Goal: Task Accomplishment & Management: Use online tool/utility

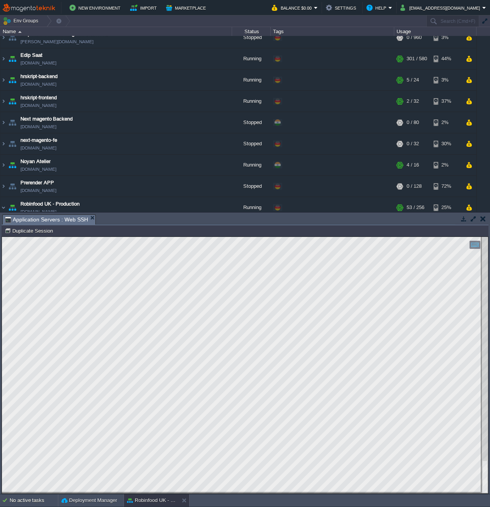
scroll to position [896, 142]
drag, startPoint x: 484, startPoint y: 220, endPoint x: 458, endPoint y: 223, distance: 26.0
click at [484, 220] on button "button" at bounding box center [483, 218] width 5 height 7
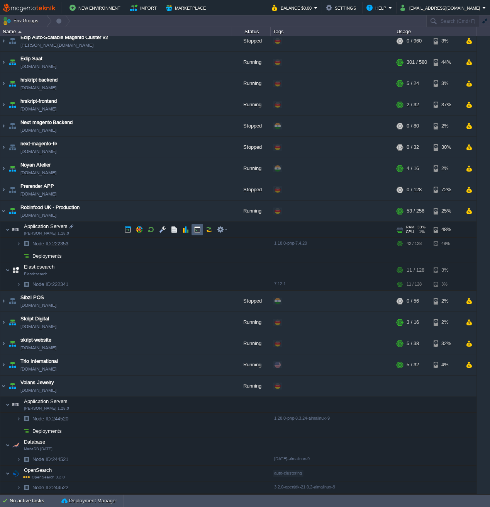
click at [197, 229] on button "button" at bounding box center [197, 229] width 7 height 7
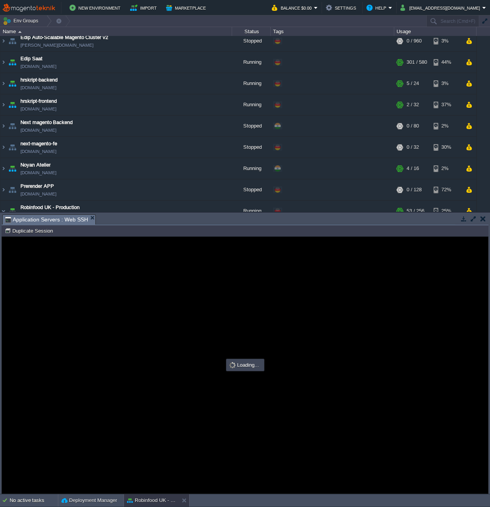
scroll to position [0, 0]
type input "#000000"
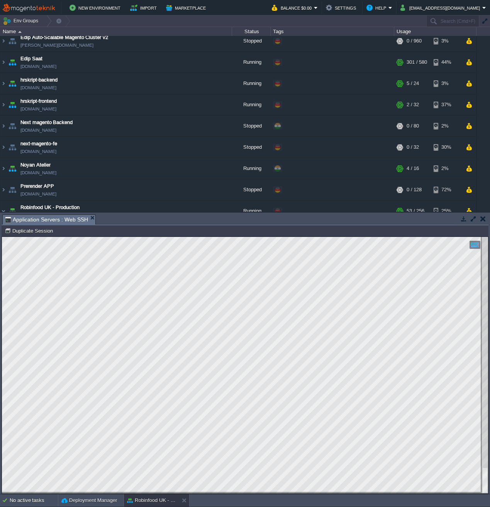
scroll to position [3, 109]
type textarea "Object(Stripe\Util\CaseInsensitiveArray), NULL, NULL) #2 /var/www/webroot/ROOT/…"
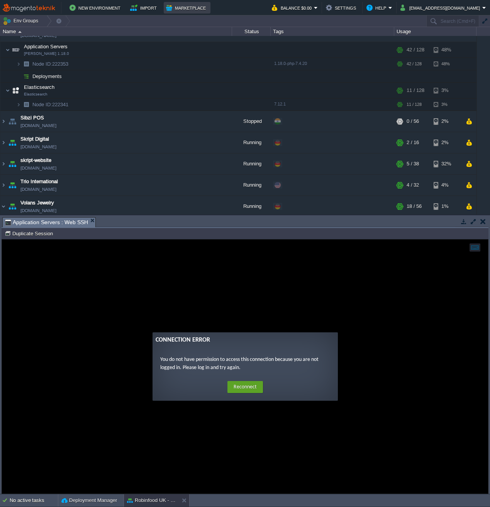
scroll to position [266, 205]
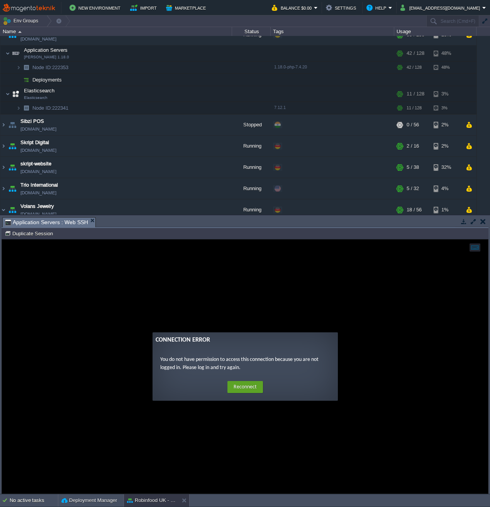
drag, startPoint x: 483, startPoint y: 223, endPoint x: 167, endPoint y: 217, distance: 315.3
click at [483, 223] on button "button" at bounding box center [483, 221] width 5 height 7
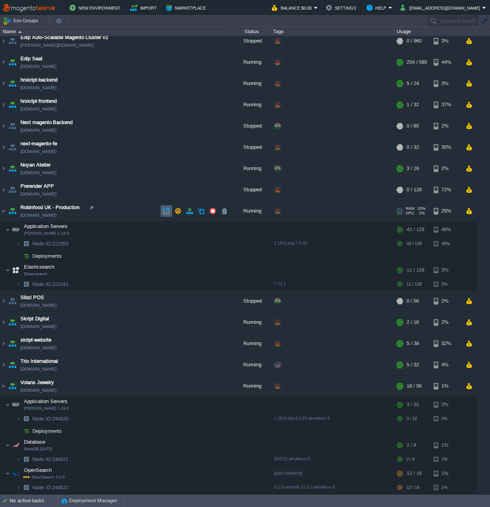
scroll to position [48, 0]
click at [196, 234] on td at bounding box center [198, 230] width 12 height 12
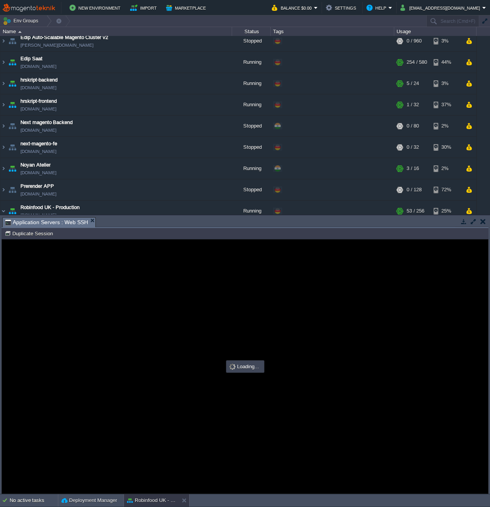
scroll to position [0, 0]
type input "#000000"
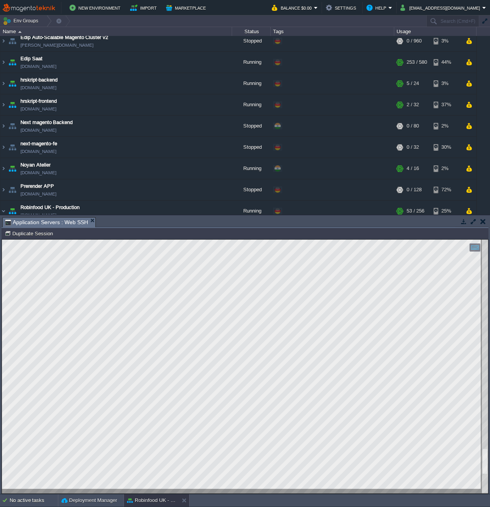
scroll to position [859, 38]
type textarea "#22 /var/www/webroot/ROOT/vendor/magento/framework/Interception/Interceptor.php…"
